Goal: Information Seeking & Learning: Learn about a topic

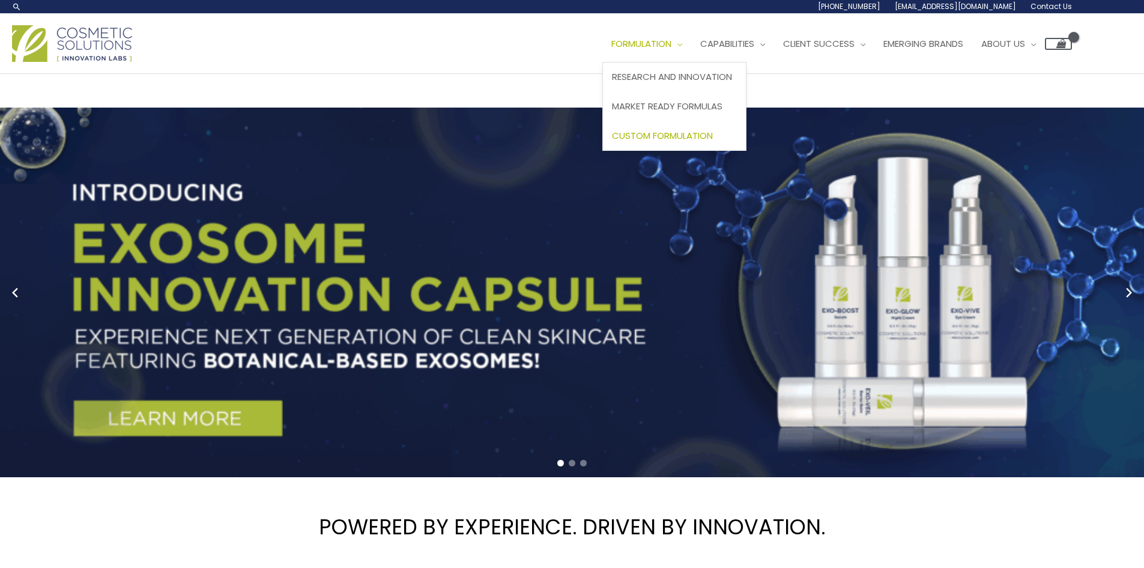
click at [680, 141] on span "Custom Formulation" at bounding box center [662, 135] width 101 height 13
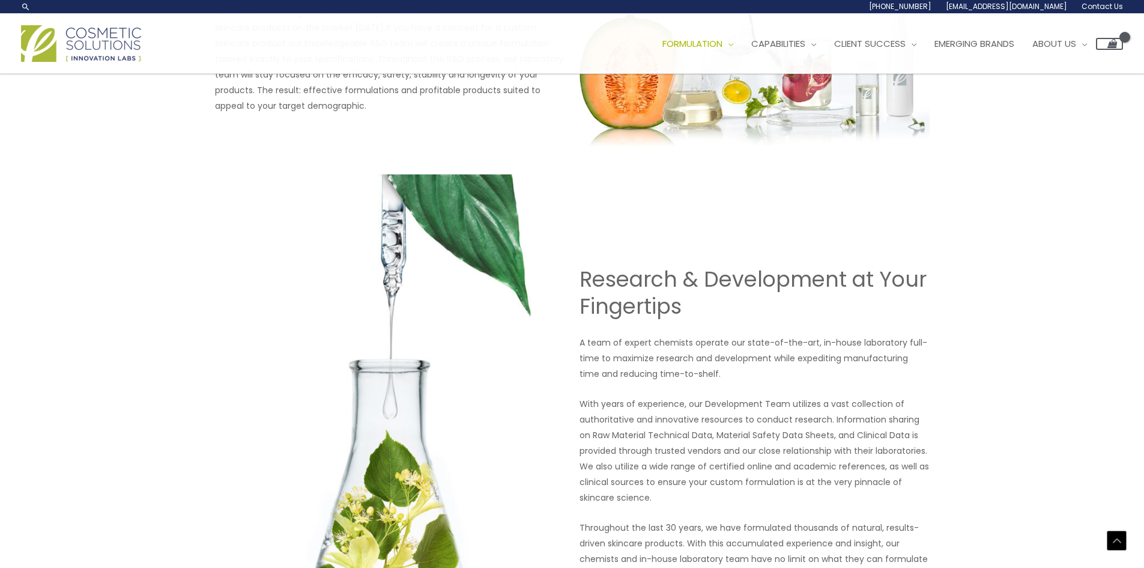
scroll to position [673, 0]
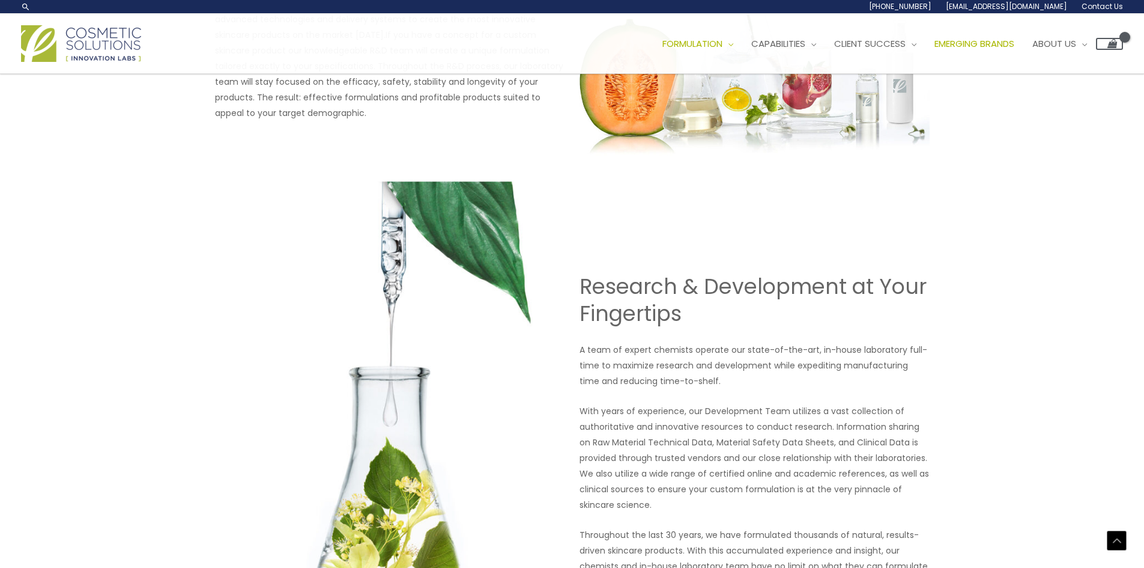
click at [978, 40] on span "Emerging Brands" at bounding box center [975, 43] width 80 height 13
